Goal: Task Accomplishment & Management: Complete application form

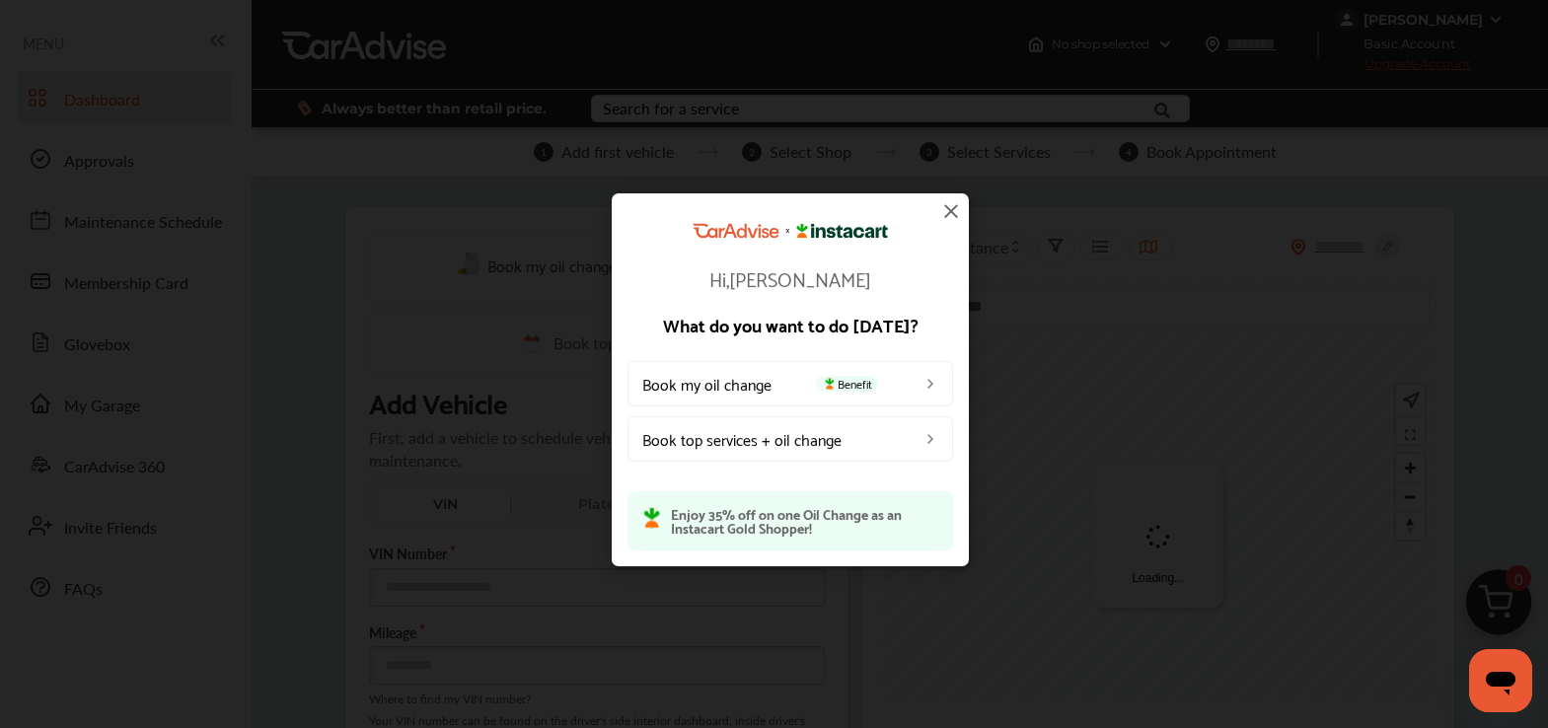
click at [944, 220] on img at bounding box center [951, 211] width 24 height 24
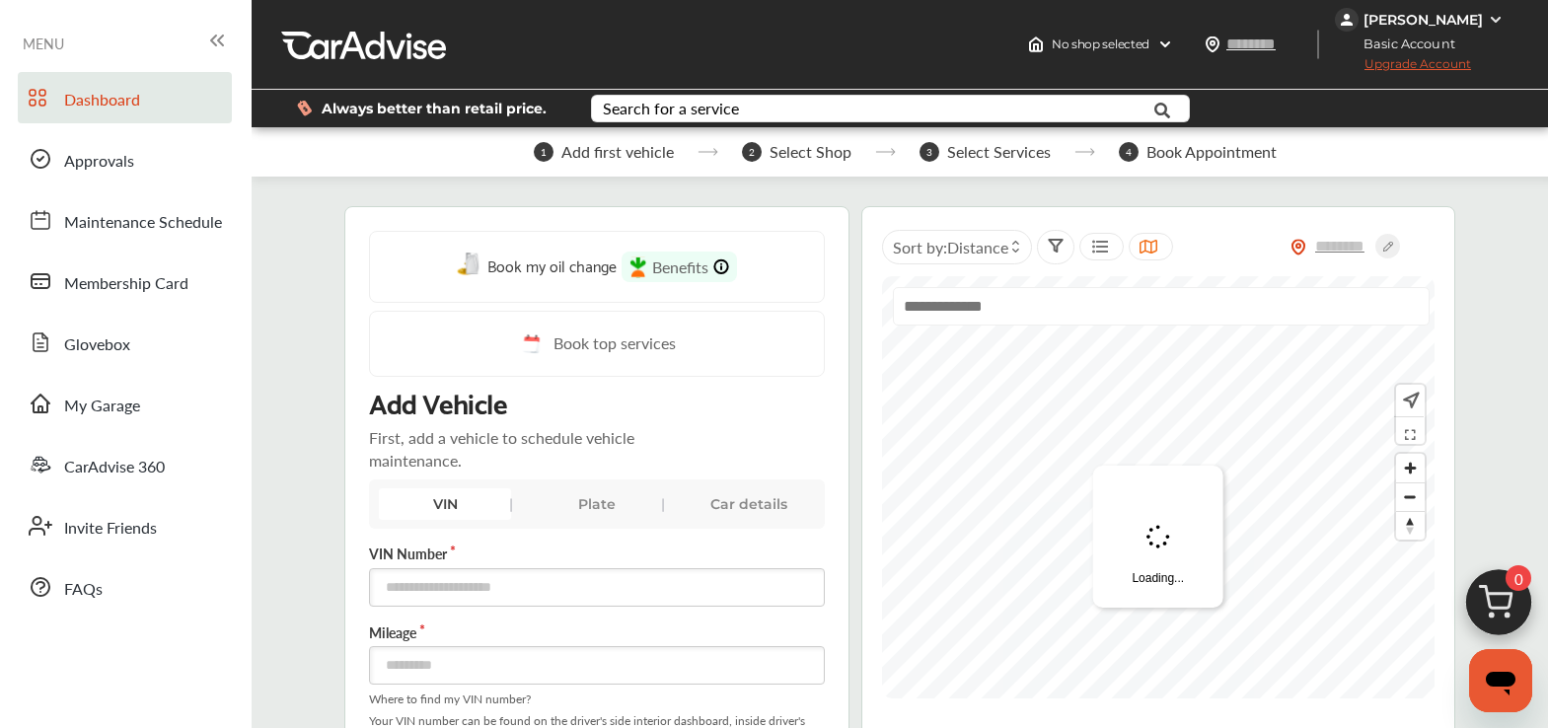
click at [580, 491] on div "Plate" at bounding box center [597, 504] width 132 height 32
click at [477, 503] on div "VIN" at bounding box center [445, 504] width 132 height 32
click at [472, 576] on input "text" at bounding box center [597, 587] width 456 height 38
paste input "**********"
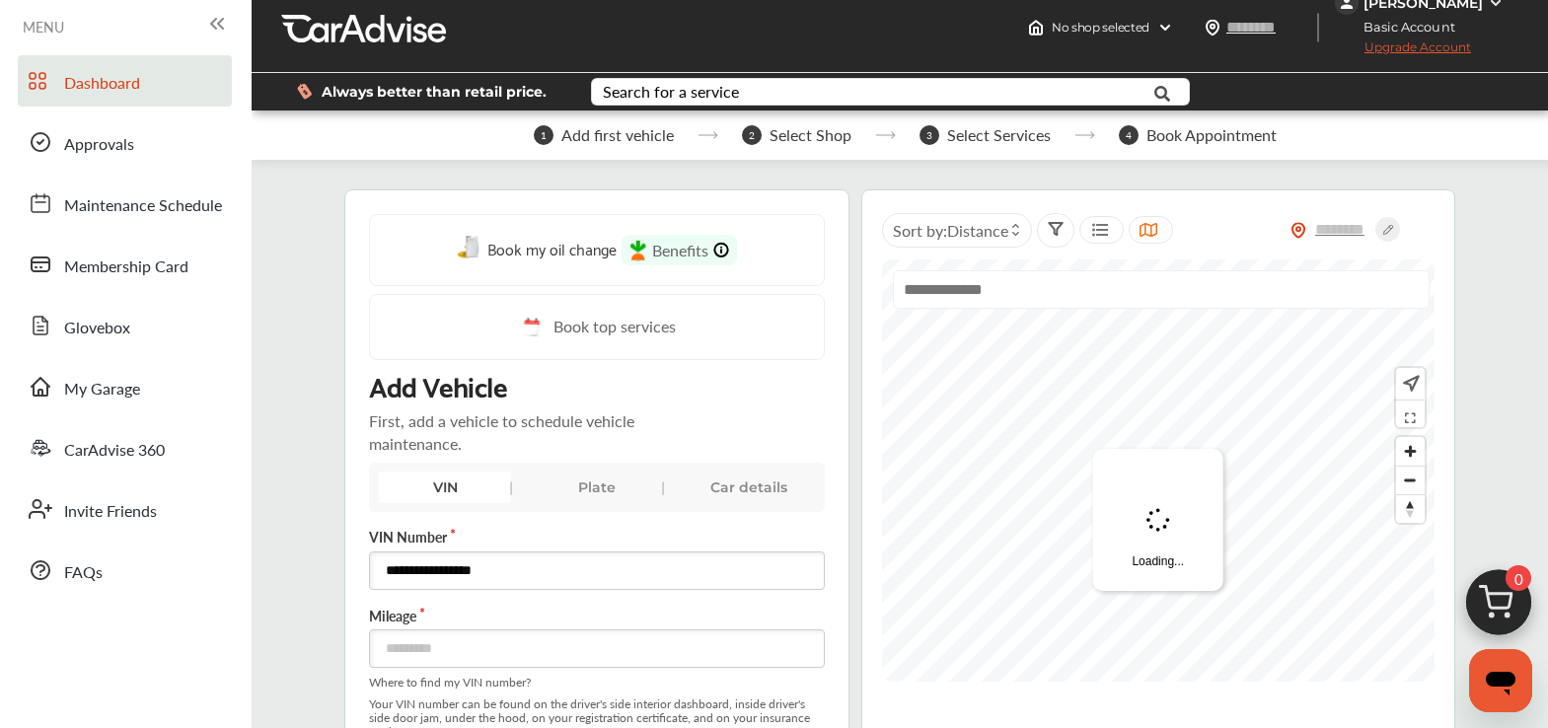
scroll to position [46, 0]
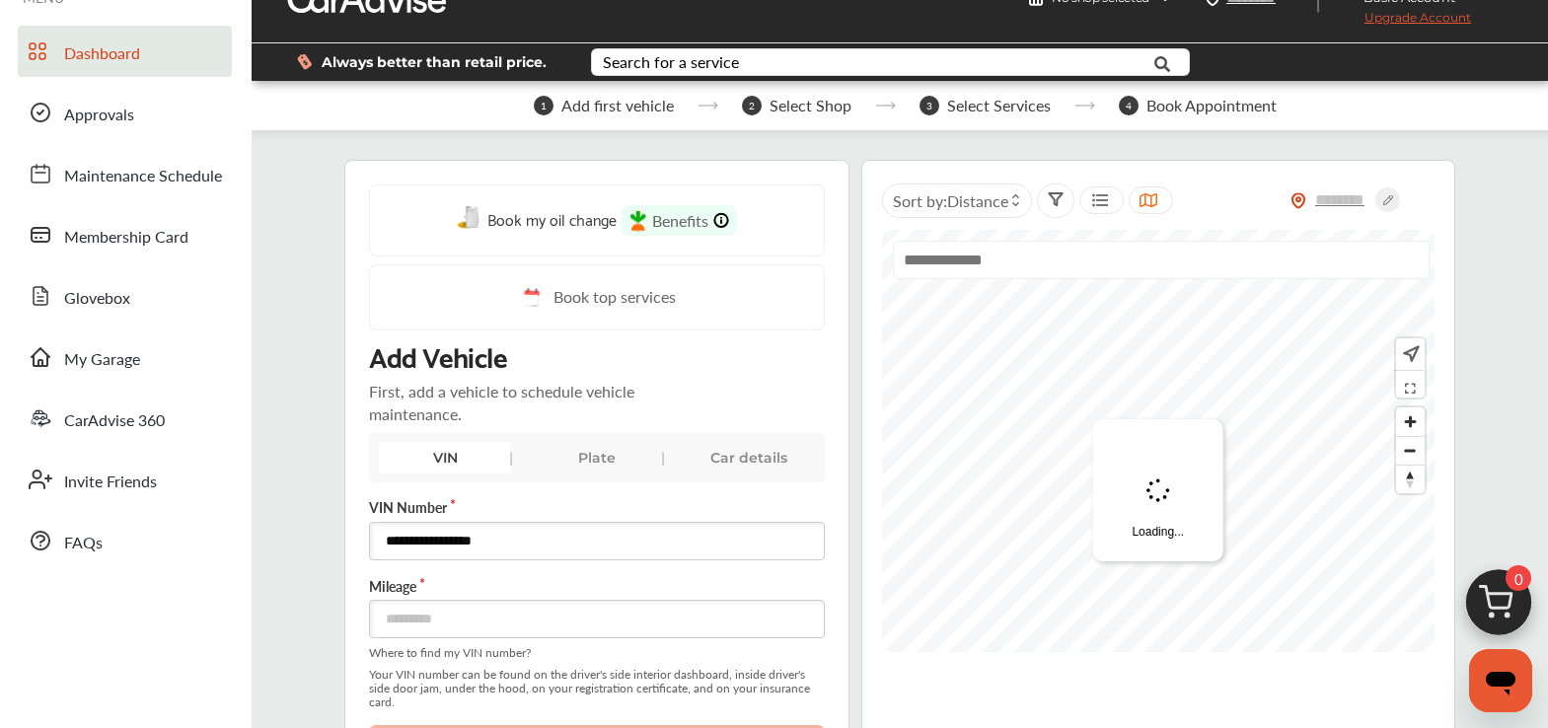
type input "**********"
click at [526, 646] on span "Where to find my VIN number?" at bounding box center [597, 653] width 456 height 14
click at [536, 612] on input "number" at bounding box center [597, 619] width 456 height 38
type input "****"
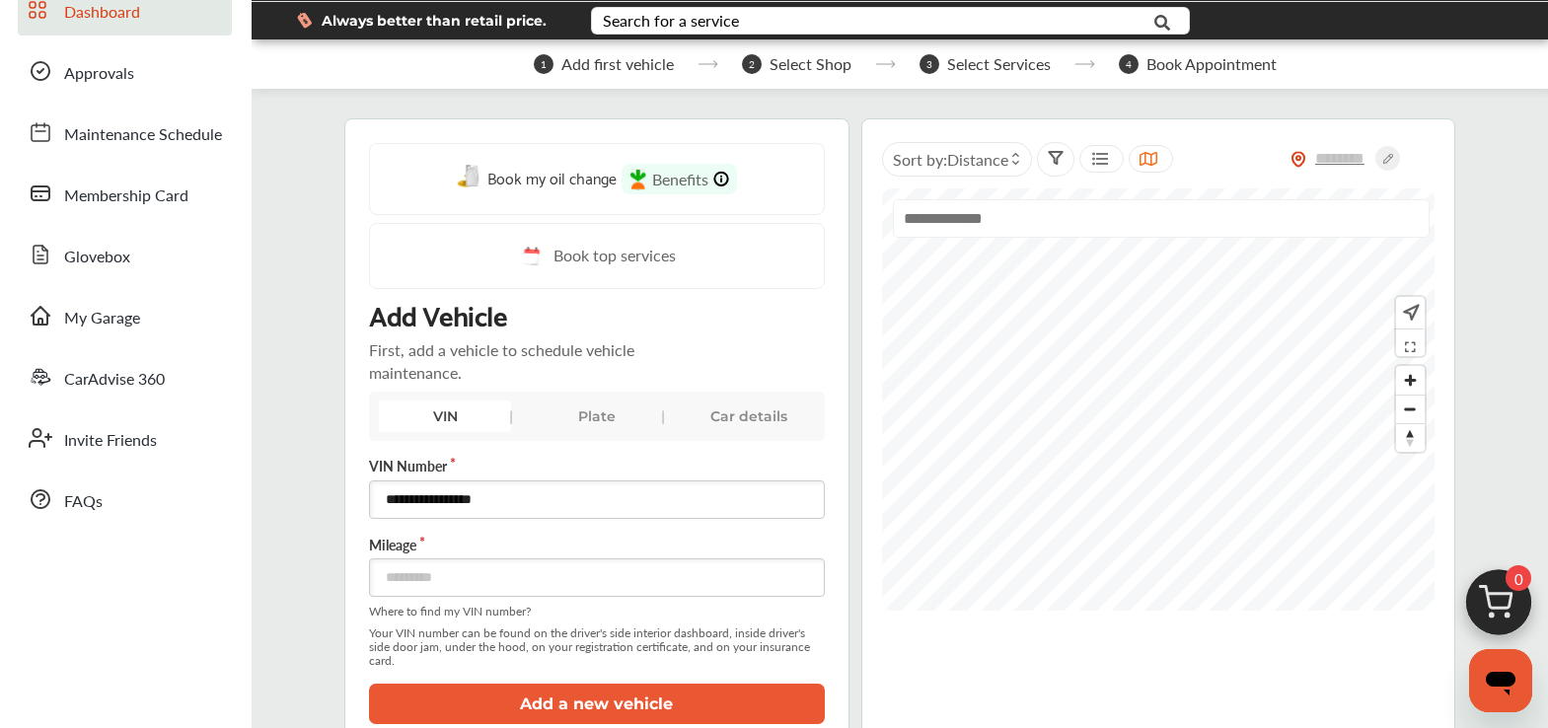
scroll to position [106, 0]
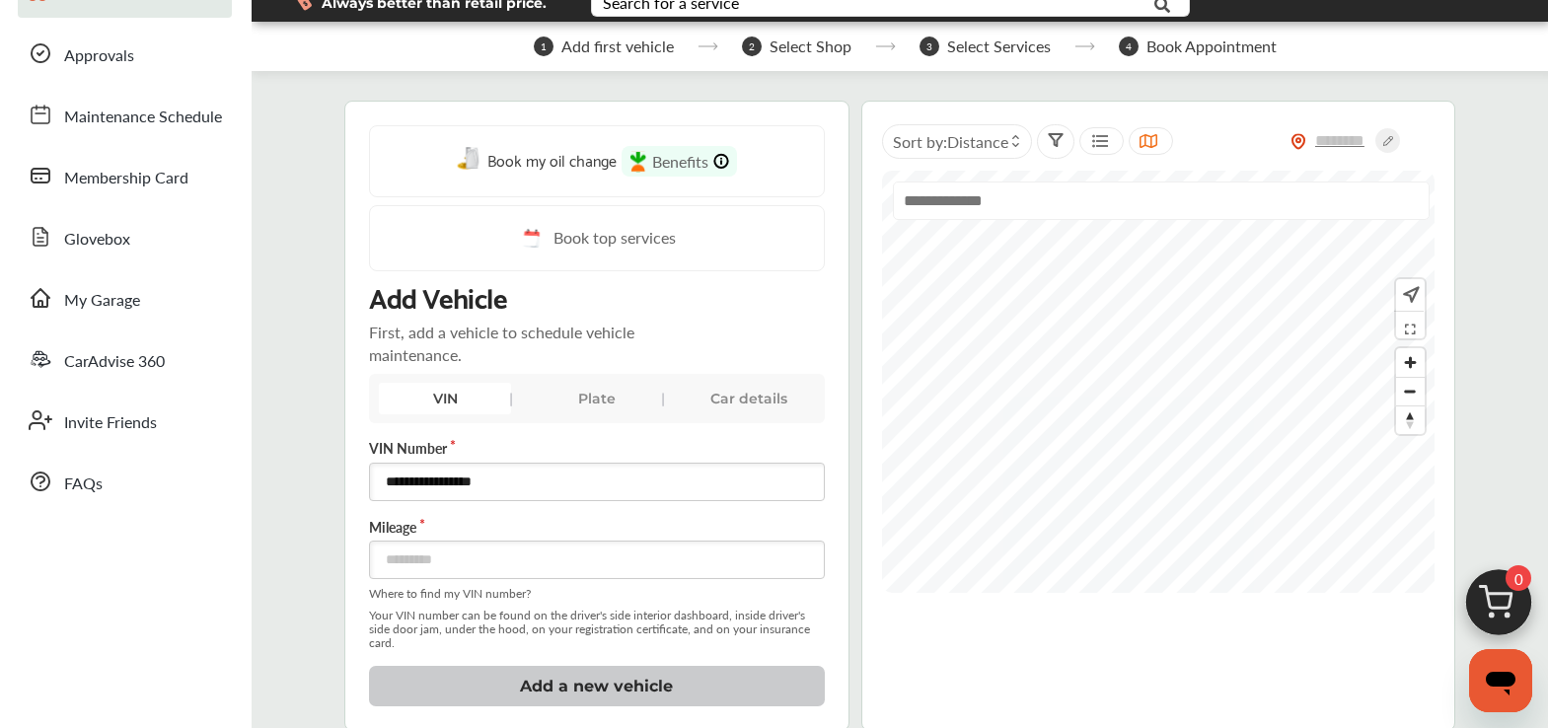
click at [513, 646] on button "Add a new vehicle" at bounding box center [597, 686] width 456 height 40
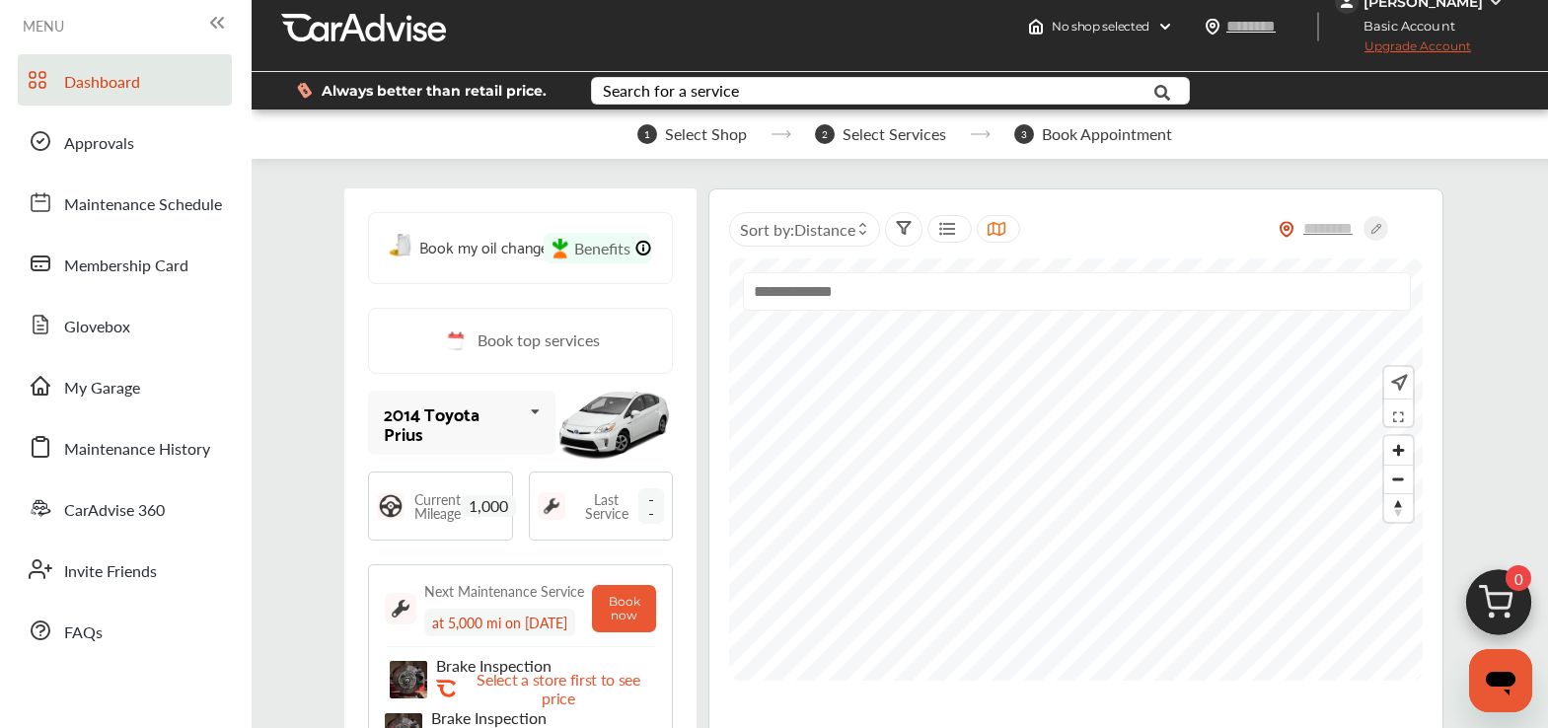
scroll to position [0, 0]
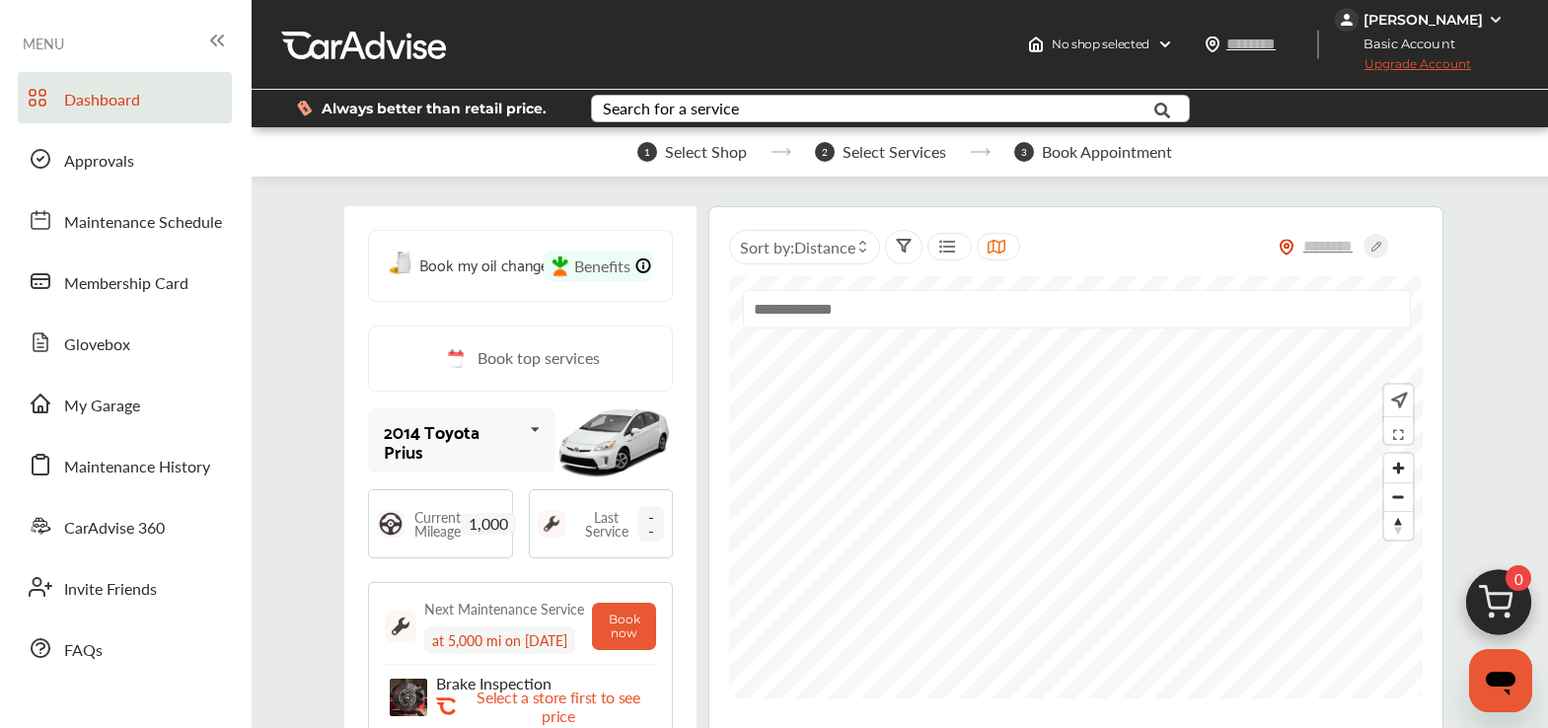
click at [672, 109] on div "Search for a service" at bounding box center [671, 109] width 136 height 16
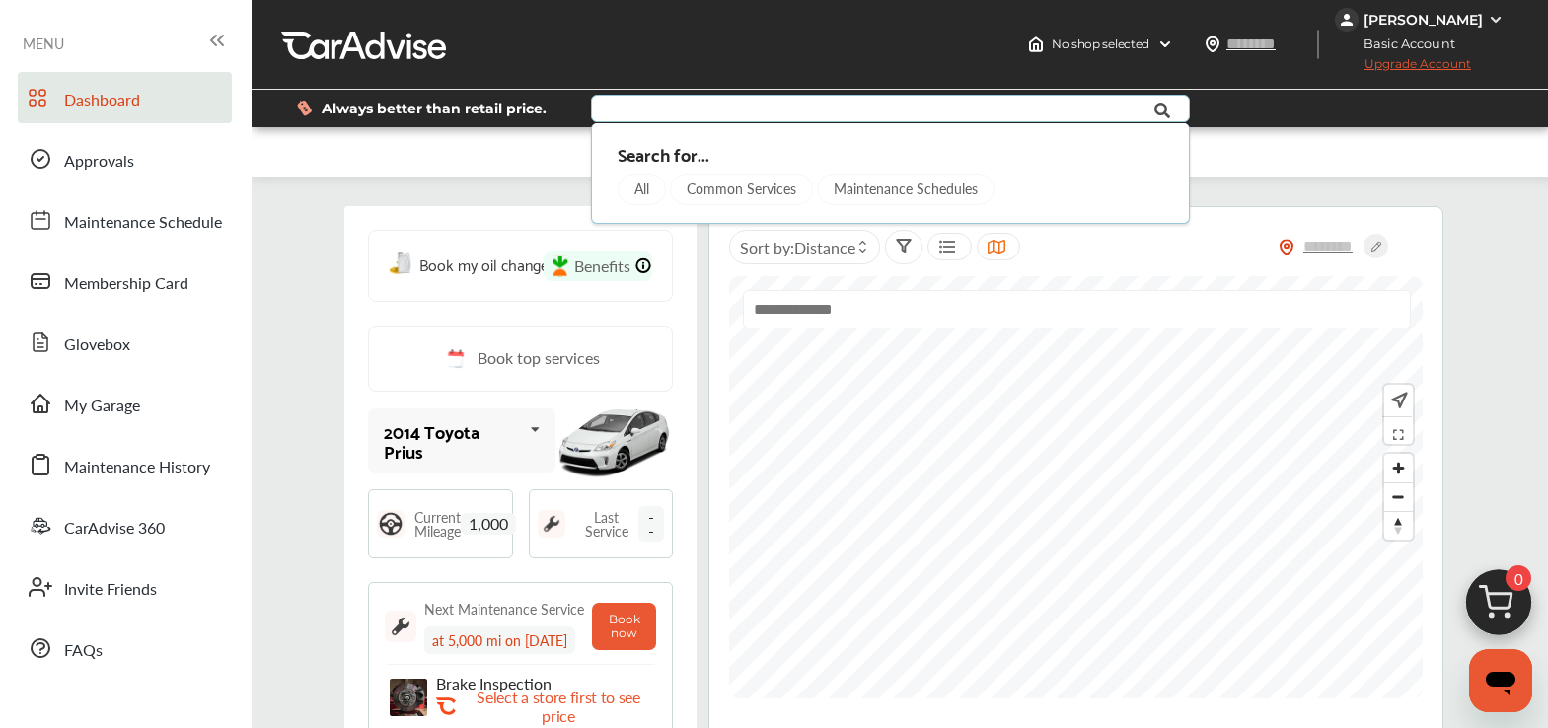
click at [672, 109] on input "text" at bounding box center [871, 111] width 556 height 31
click at [683, 69] on div "No shop selected No shop selected Find a shop [PERSON_NAME] Basic Account Upgra…" at bounding box center [900, 45] width 1296 height 90
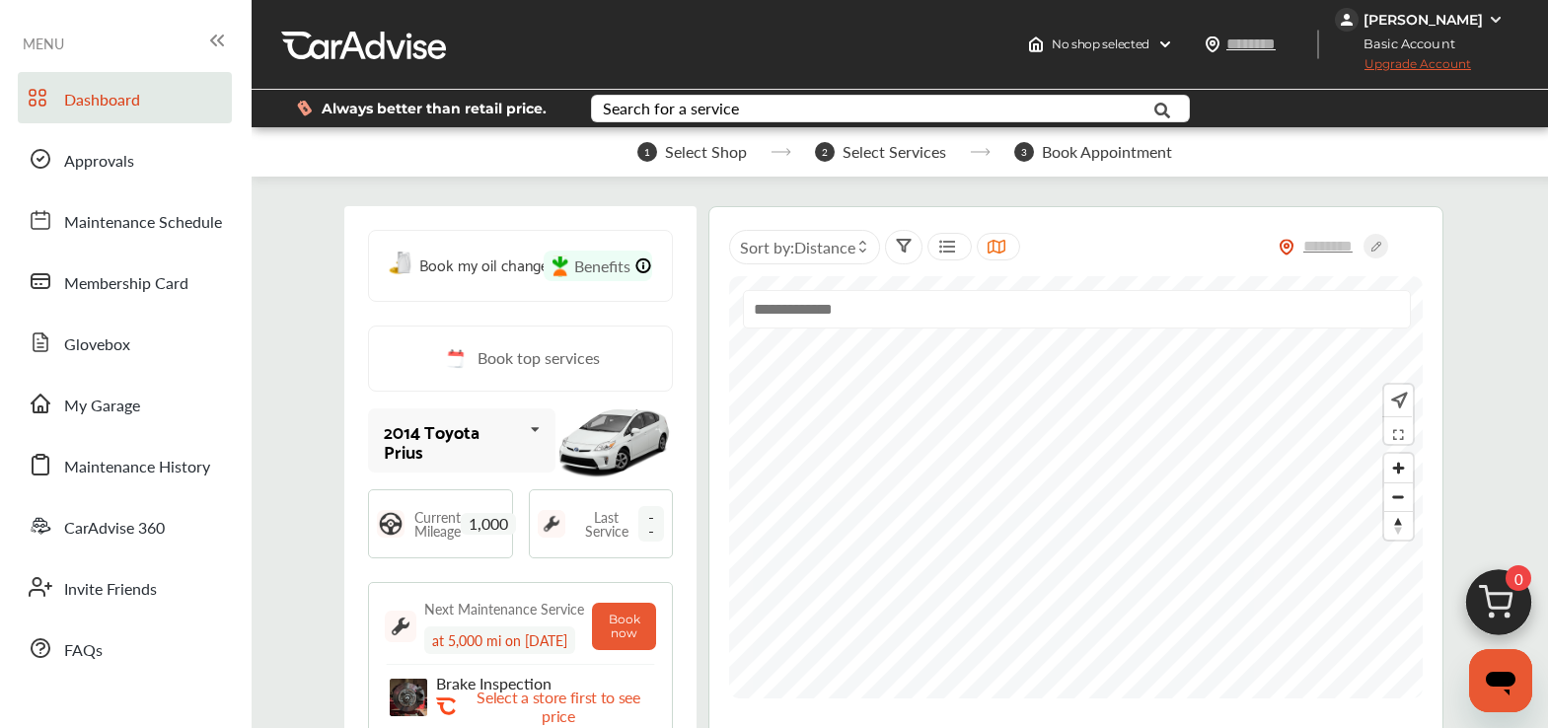
click at [1342, 21] on img at bounding box center [1347, 20] width 24 height 24
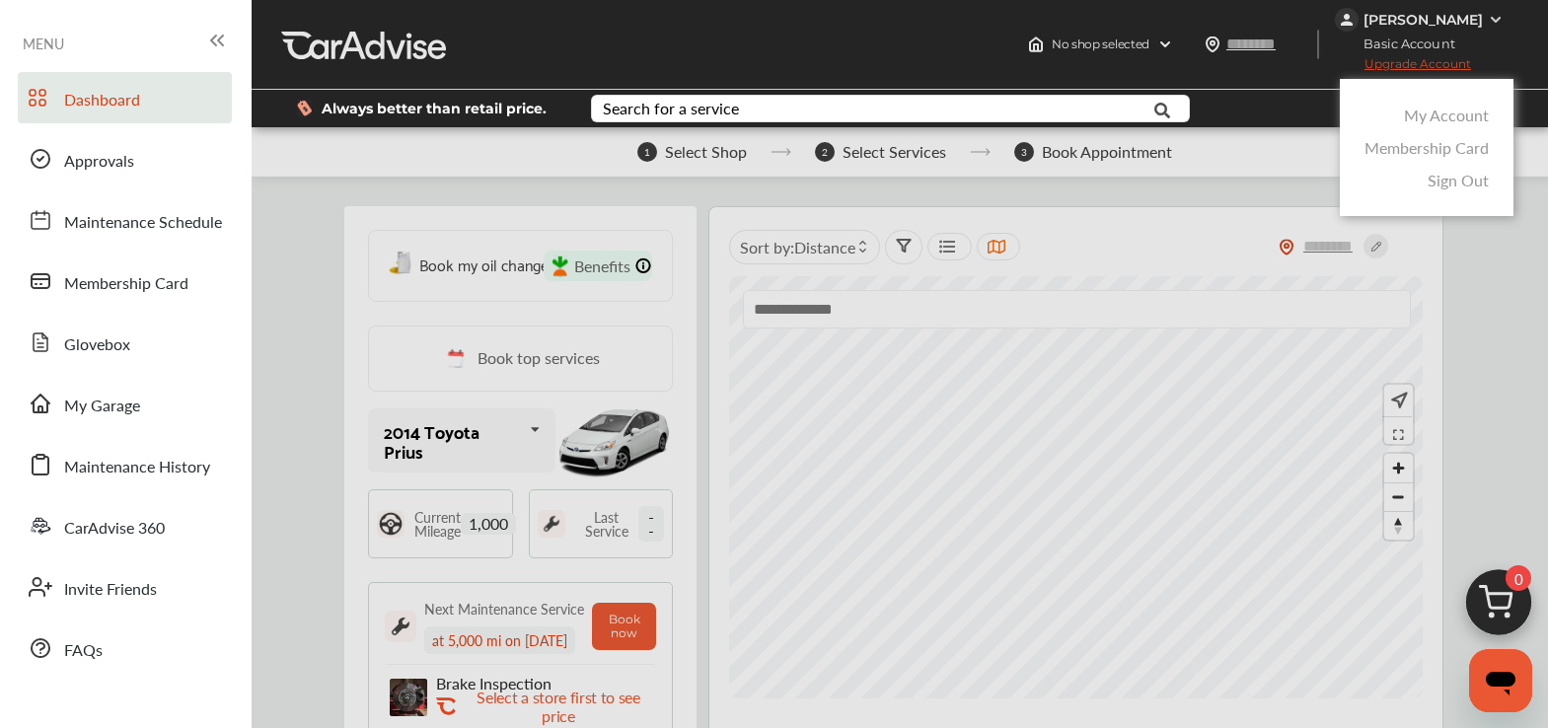
click at [1419, 107] on link "My Account" at bounding box center [1446, 115] width 85 height 23
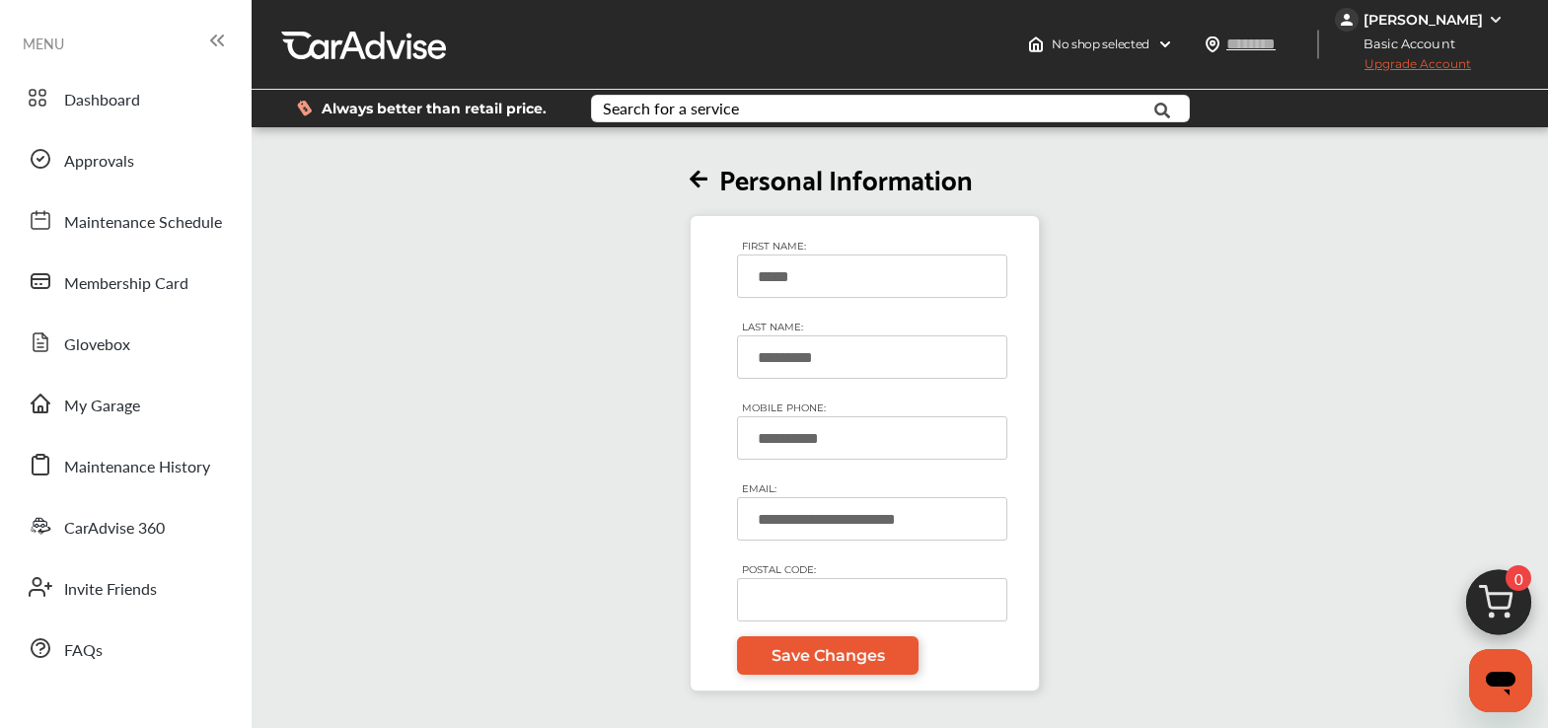
click at [834, 589] on input "POSTAL CODE:" at bounding box center [872, 599] width 270 height 43
type input "*****"
click at [832, 646] on span "Save Changes" at bounding box center [827, 655] width 113 height 19
type input "*****"
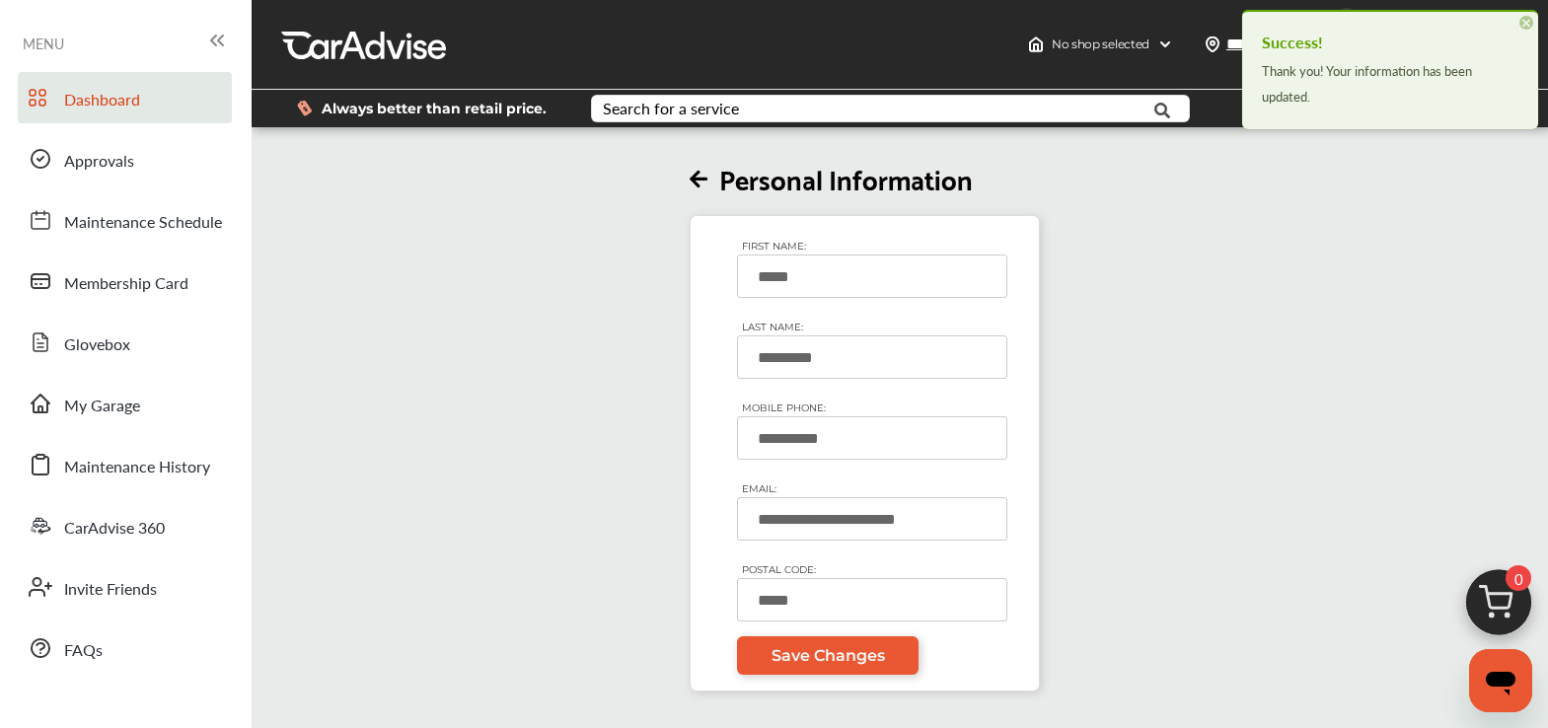
click at [145, 110] on link "Dashboard" at bounding box center [125, 97] width 214 height 51
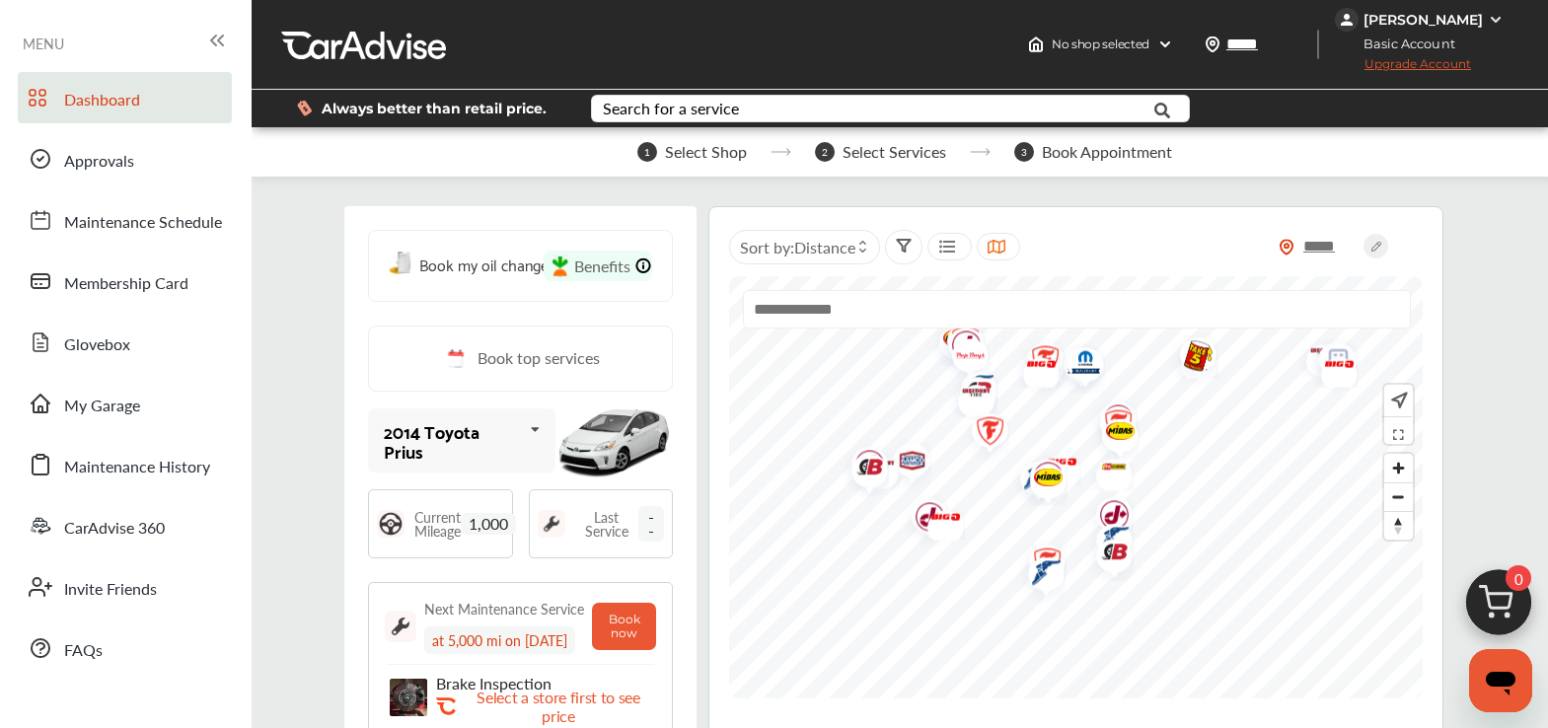
drag, startPoint x: 1017, startPoint y: 434, endPoint x: 1010, endPoint y: 499, distance: 65.5
click at [1010, 499] on img "Map marker" at bounding box center [1031, 480] width 52 height 58
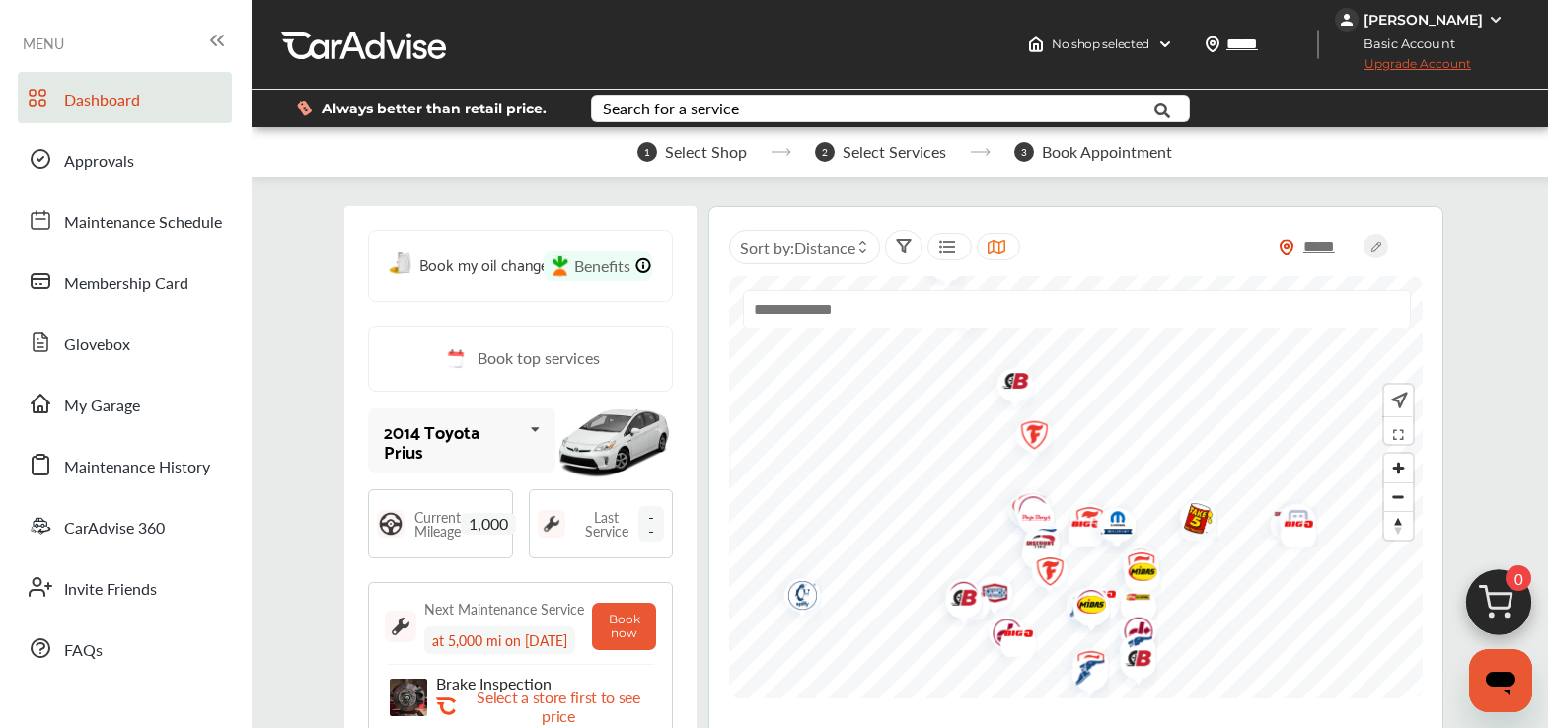
drag, startPoint x: 1035, startPoint y: 448, endPoint x: 1058, endPoint y: 521, distance: 76.7
click at [1058, 601] on img "Map marker" at bounding box center [1084, 607] width 52 height 51
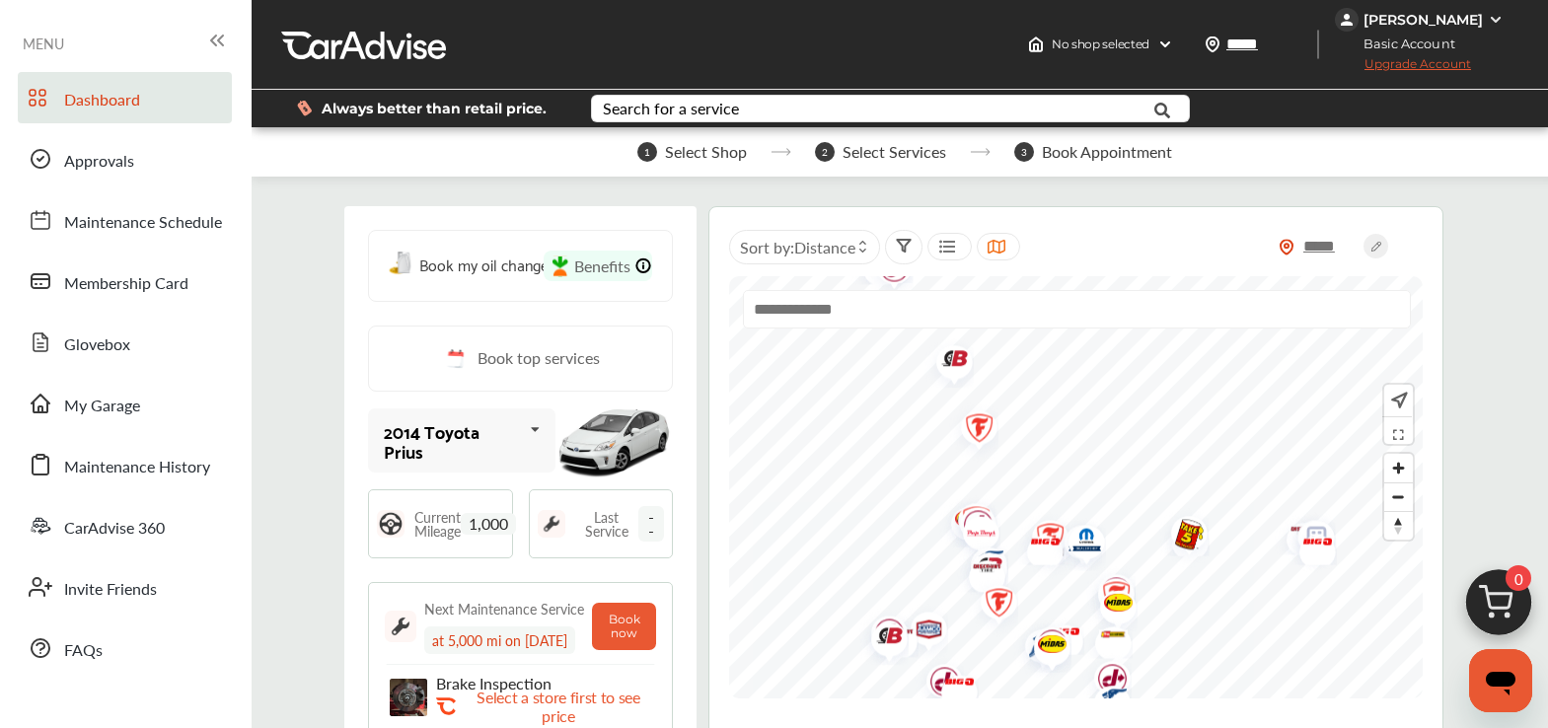
click at [976, 537] on img "Map marker" at bounding box center [982, 566] width 52 height 58
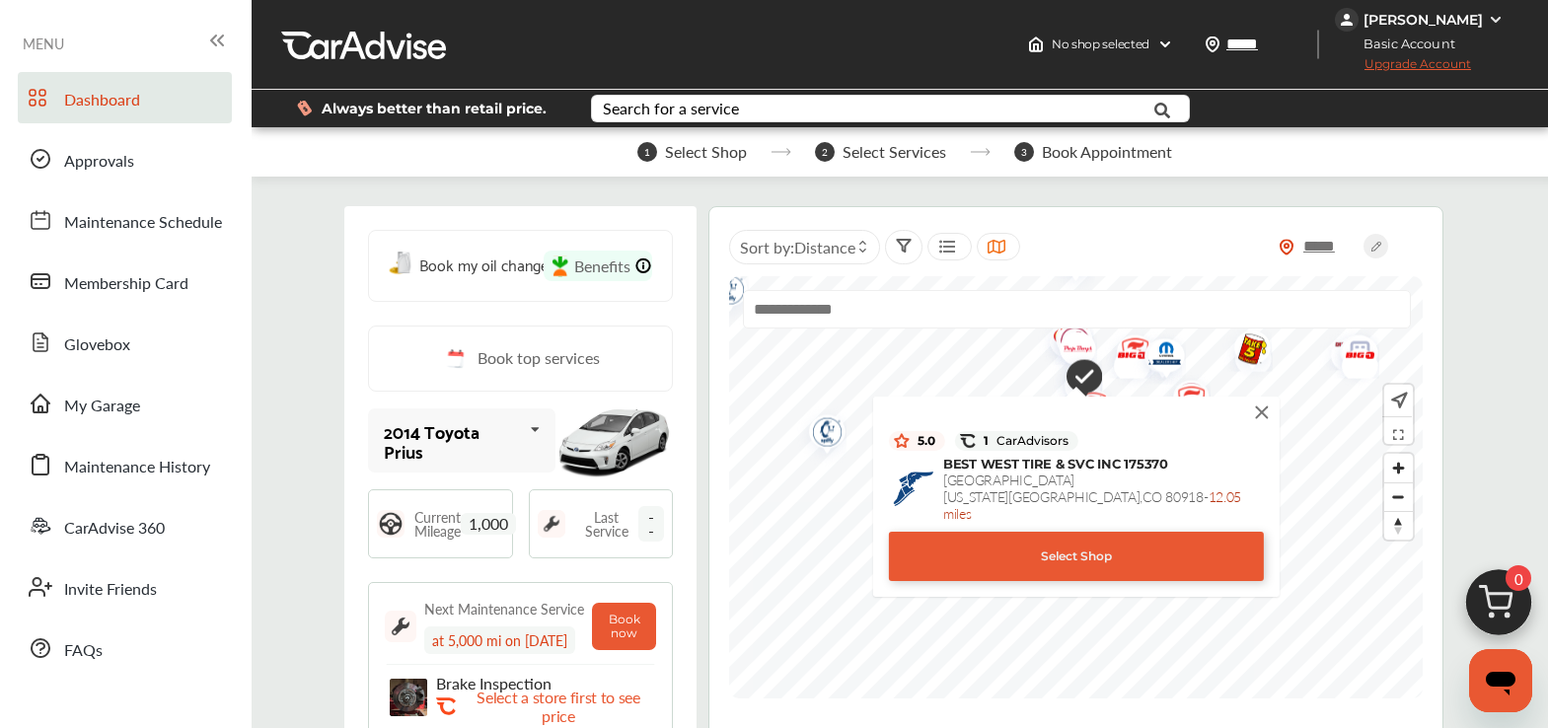
click at [1272, 422] on img at bounding box center [1262, 412] width 22 height 22
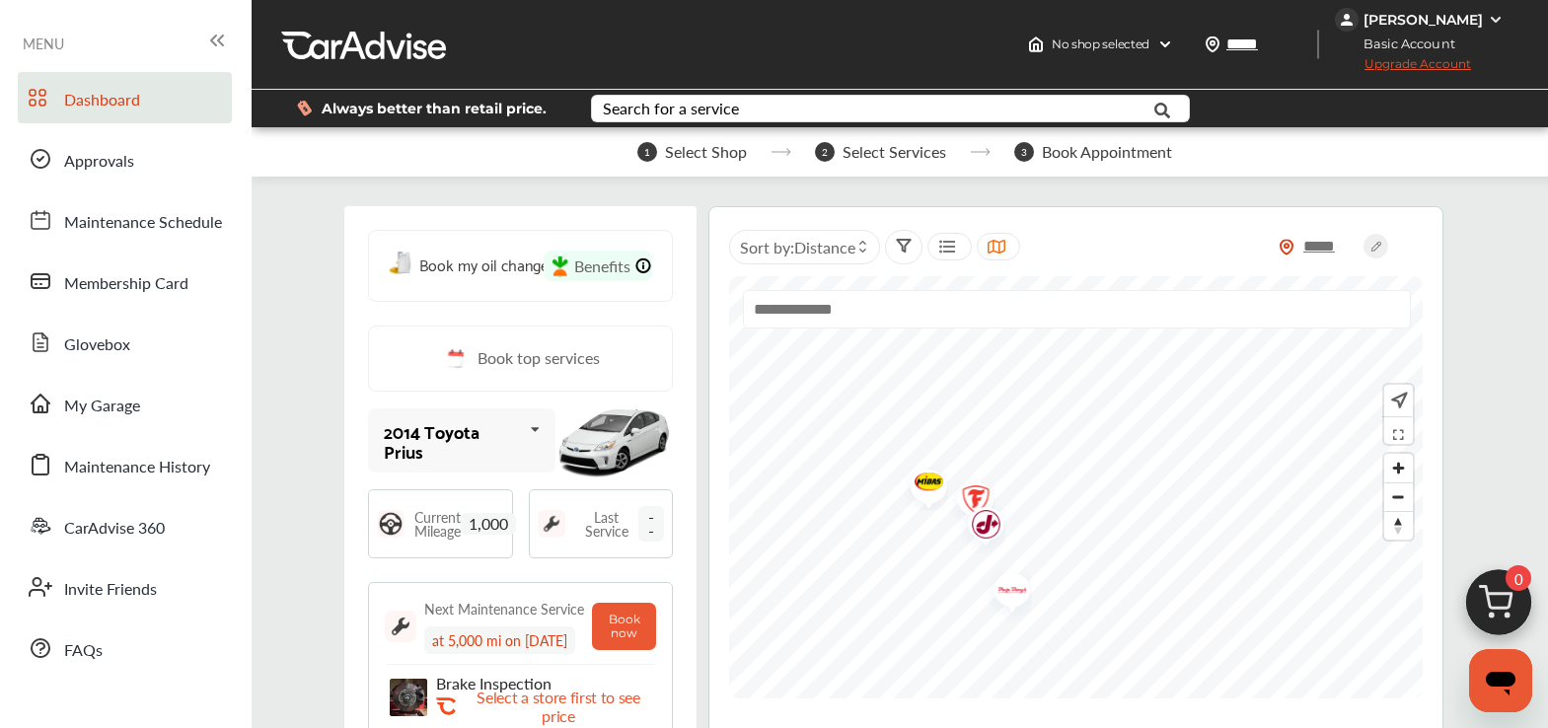
click at [990, 646] on div "***** Sort by : Distance" at bounding box center [1075, 530] width 735 height 648
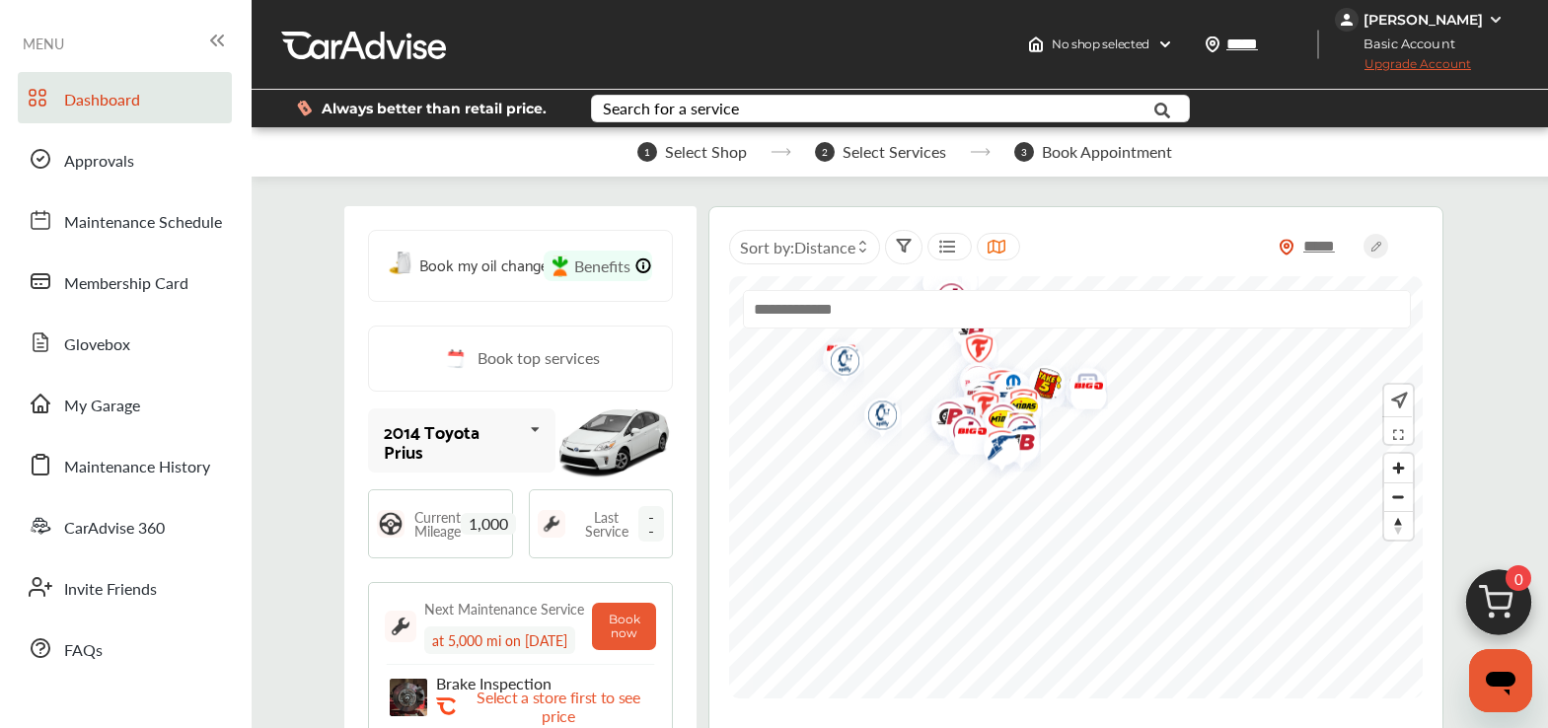
drag, startPoint x: 942, startPoint y: 568, endPoint x: 1059, endPoint y: 444, distance: 171.0
click at [1041, 444] on img "Map marker" at bounding box center [1014, 444] width 52 height 53
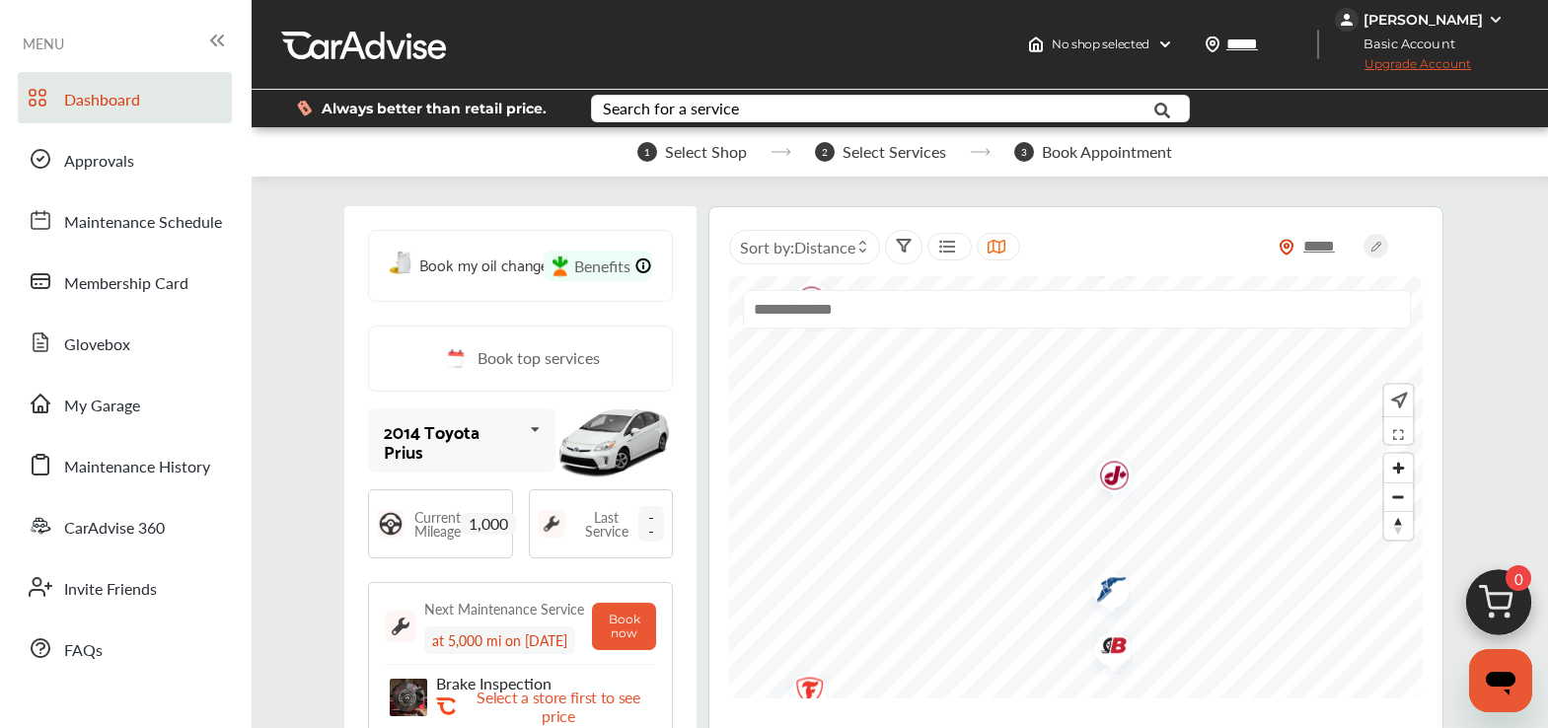
click at [1102, 586] on img "Map marker" at bounding box center [1104, 592] width 52 height 58
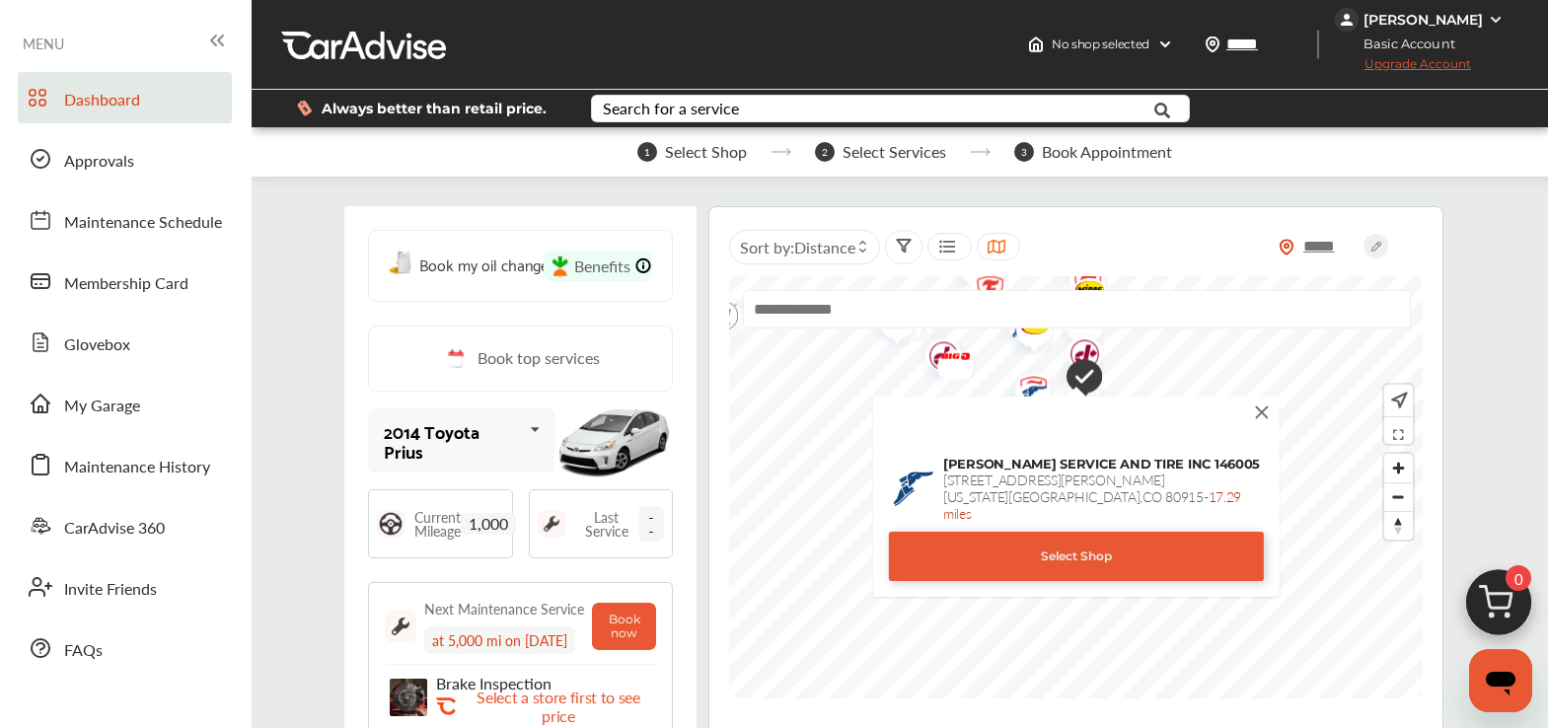
click at [1268, 409] on img at bounding box center [1262, 412] width 22 height 22
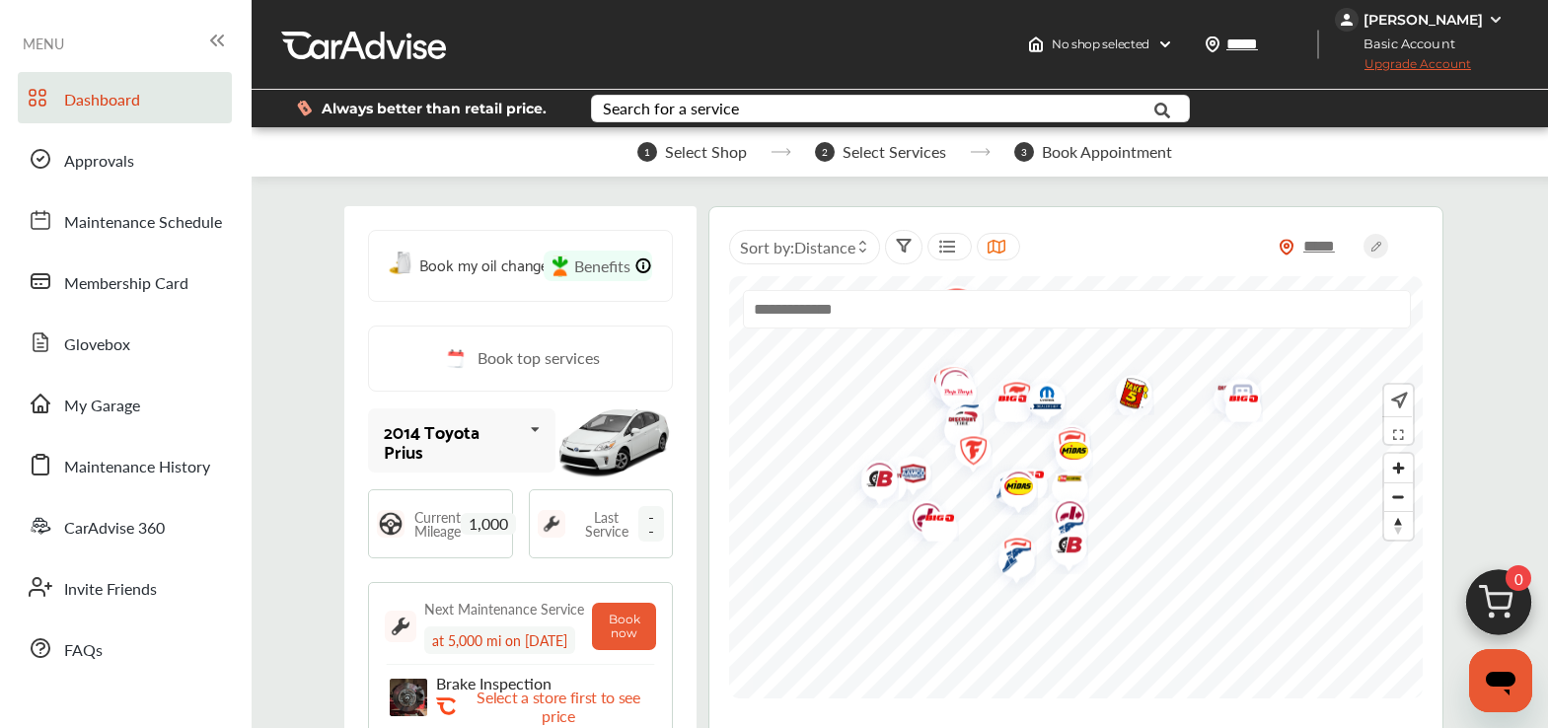
click at [955, 255] on div at bounding box center [949, 247] width 44 height 28
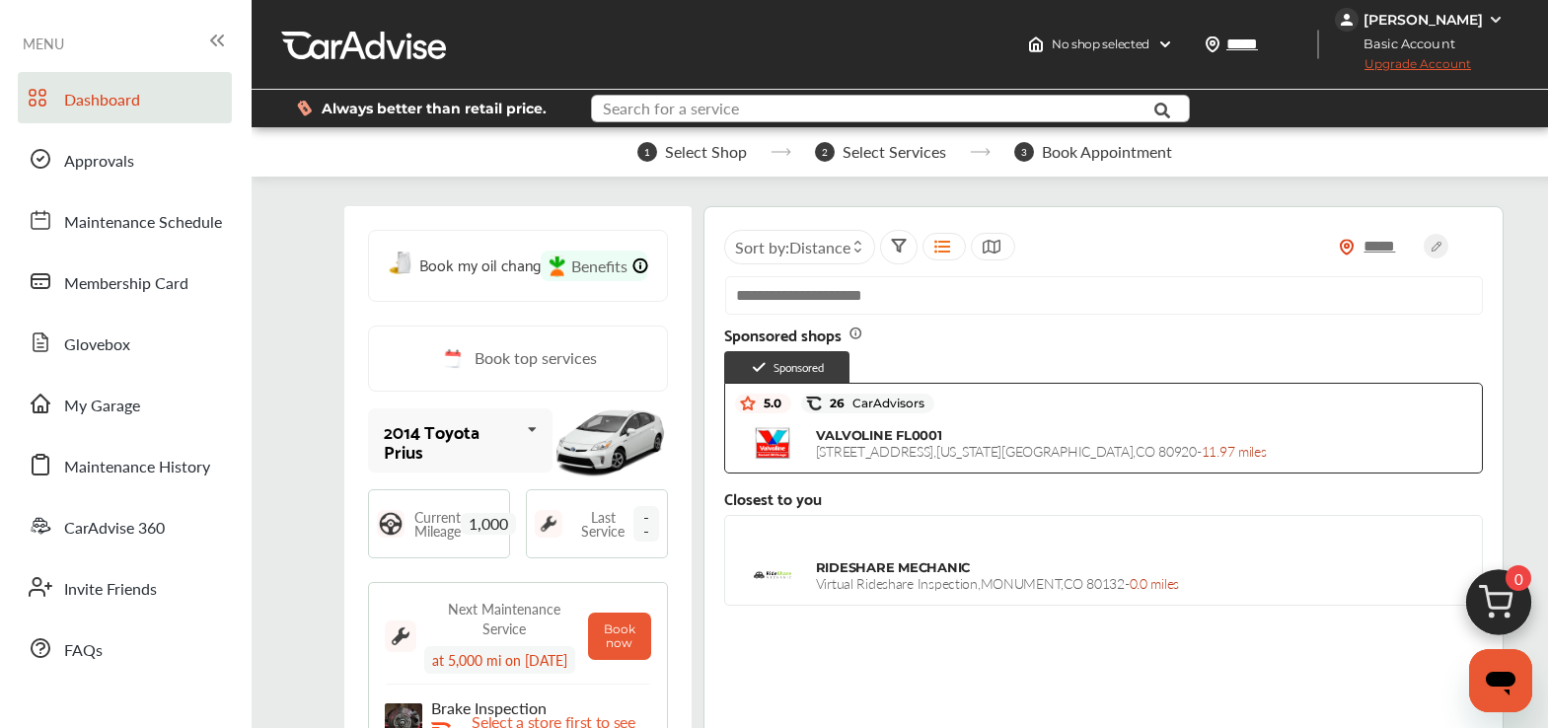
click at [802, 104] on input "text" at bounding box center [871, 111] width 556 height 31
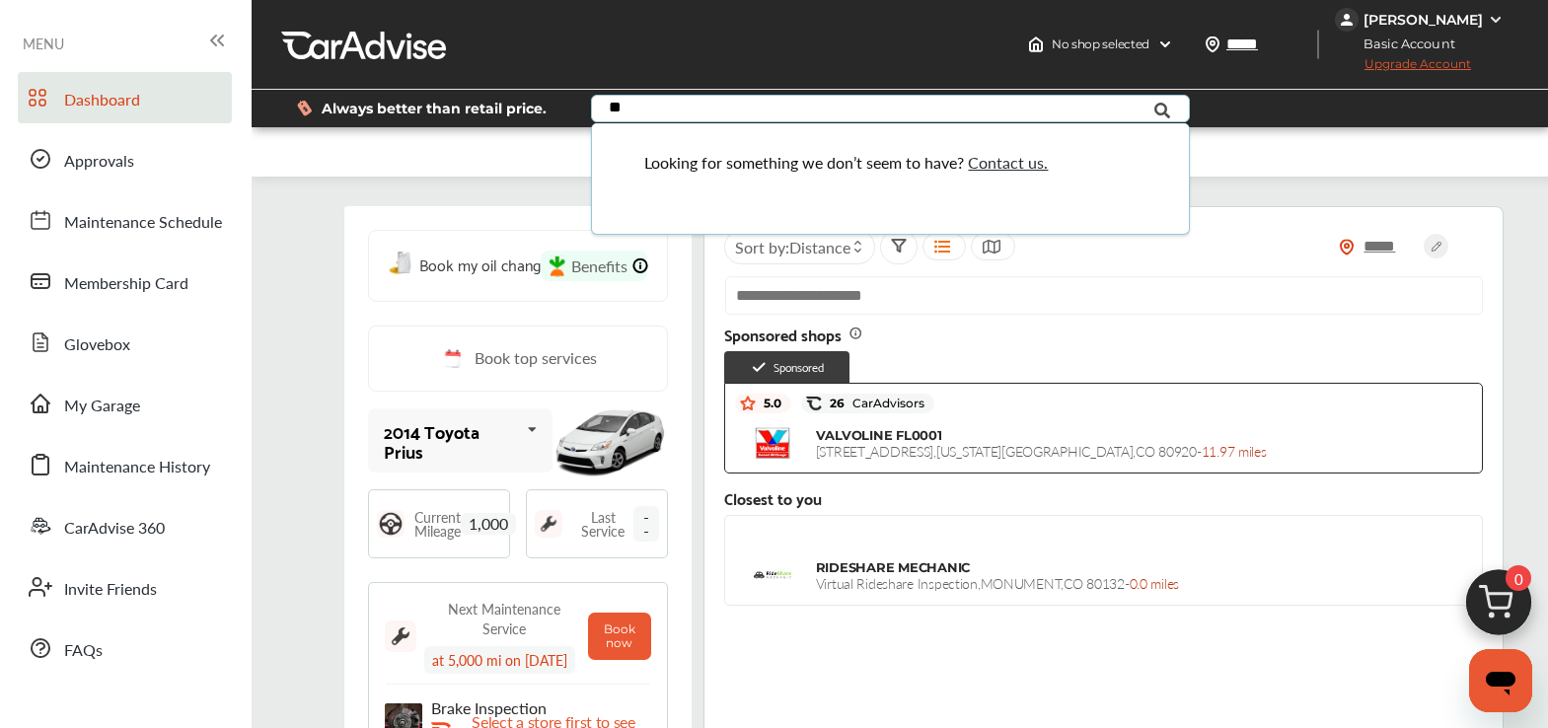
type input "*"
type input "********"
drag, startPoint x: 652, startPoint y: 94, endPoint x: 587, endPoint y: 83, distance: 66.0
click at [592, 84] on div "Always better than retail price. ******** full syn Looking for something we don…" at bounding box center [899, 108] width 1237 height 69
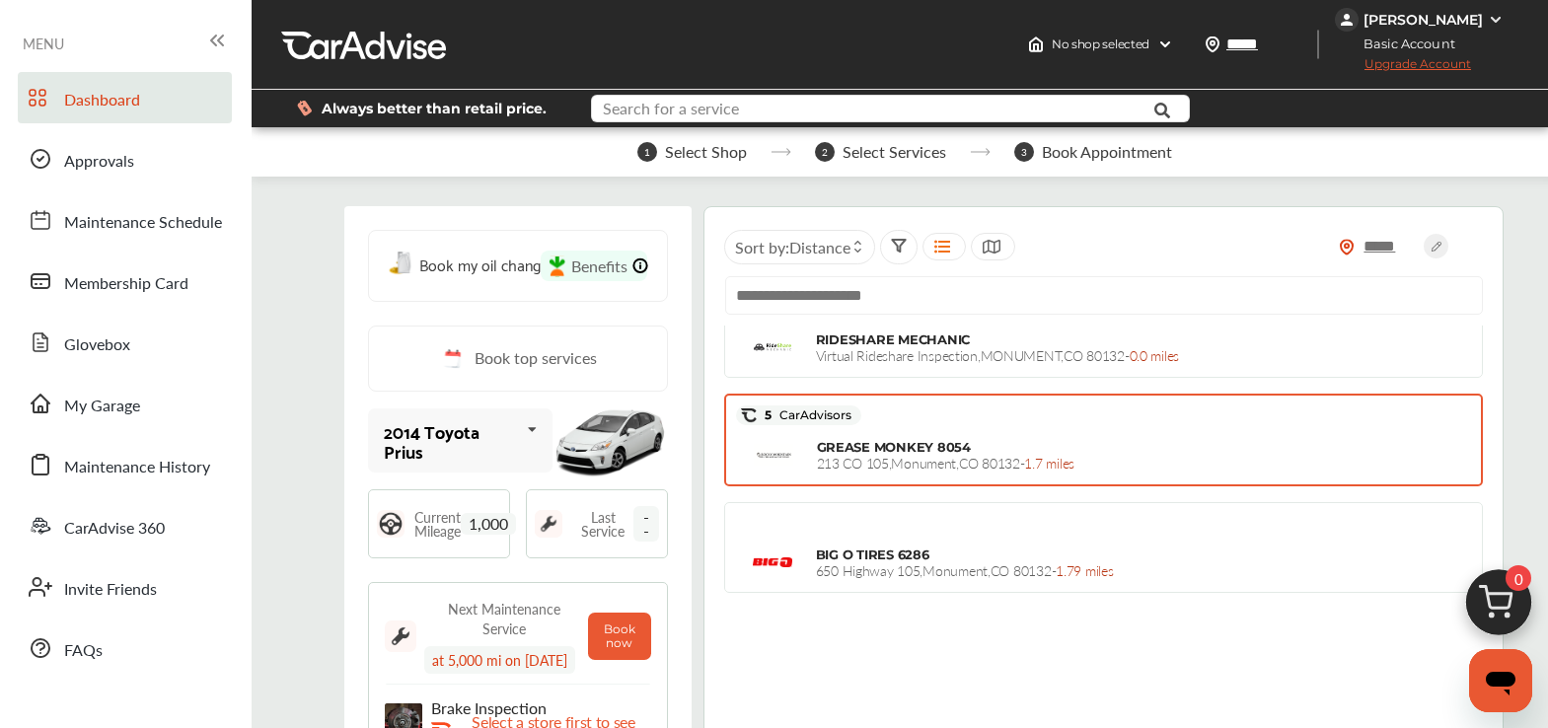
scroll to position [228, 0]
click at [997, 468] on span "[GEOGRAPHIC_DATA] - 1.7 miles" at bounding box center [945, 463] width 257 height 20
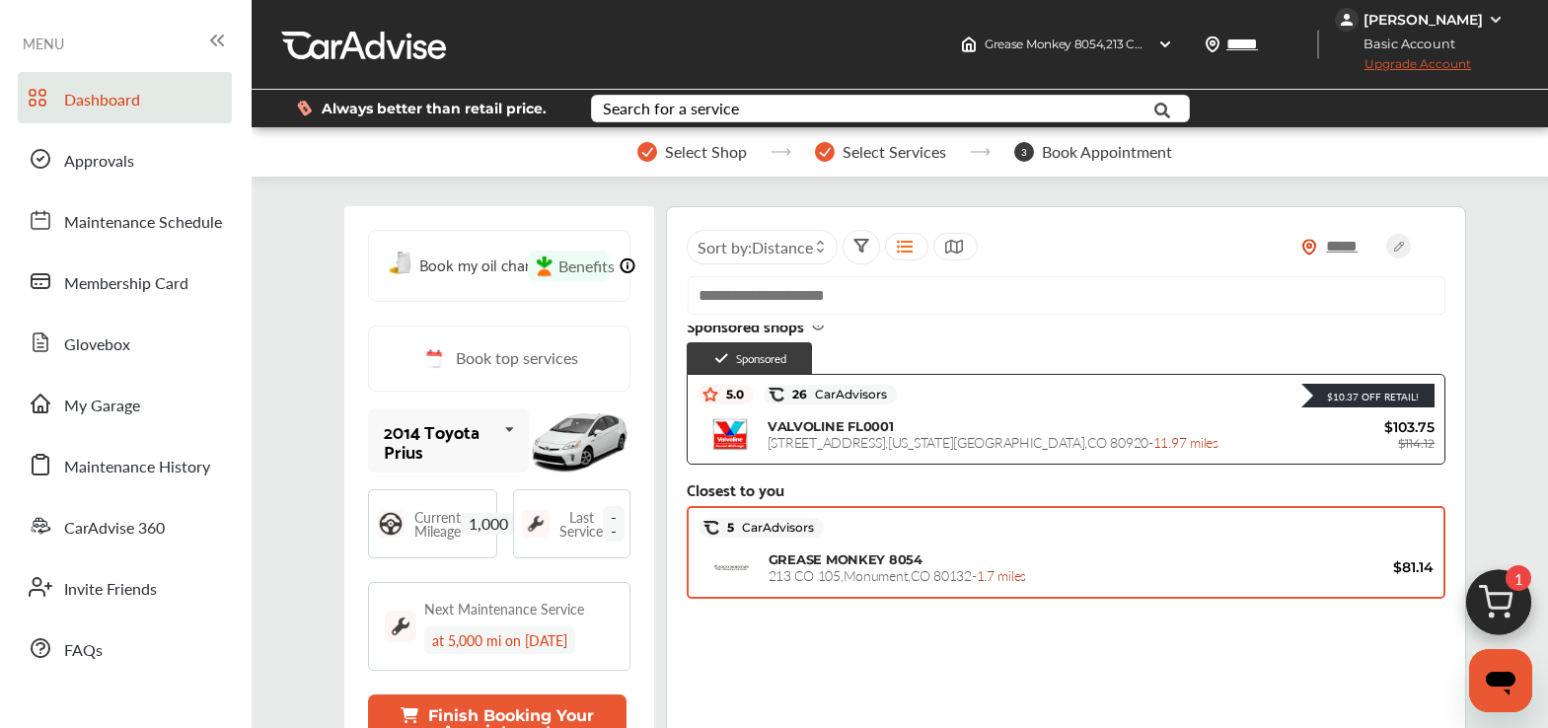
scroll to position [99, 0]
